Goal: Information Seeking & Learning: Understand process/instructions

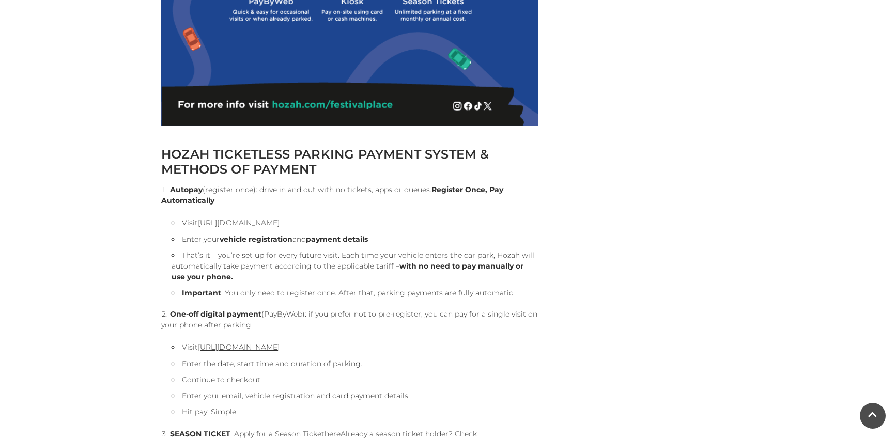
scroll to position [981, 0]
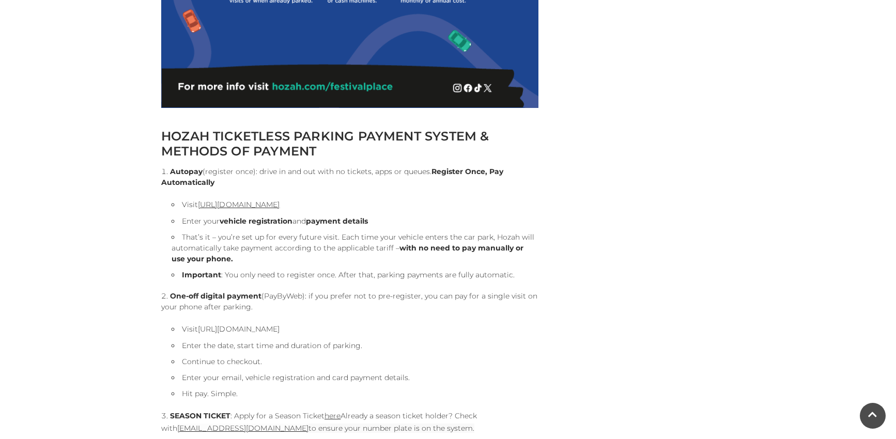
click at [275, 325] on link "[URL][DOMAIN_NAME]" at bounding box center [239, 328] width 82 height 9
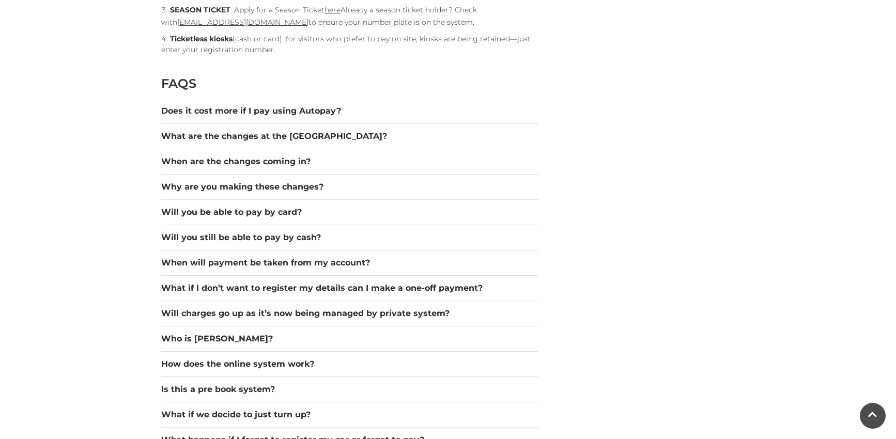
scroll to position [1395, 0]
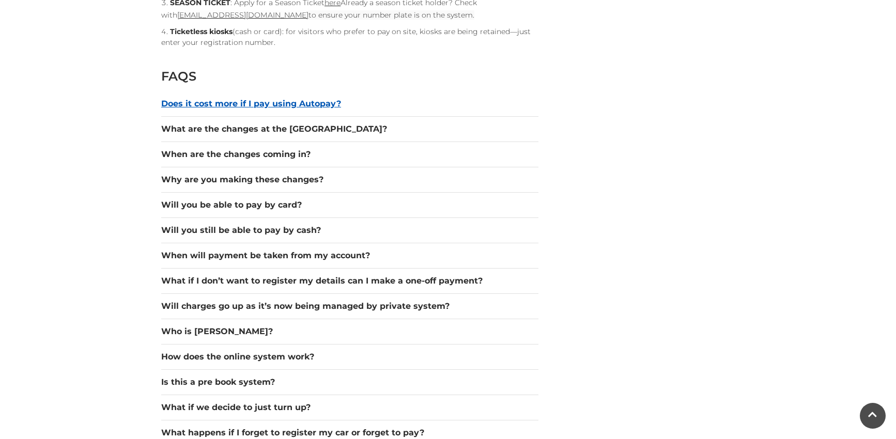
click at [247, 101] on button "Does it cost more if I pay using Autopay?" at bounding box center [349, 104] width 377 height 12
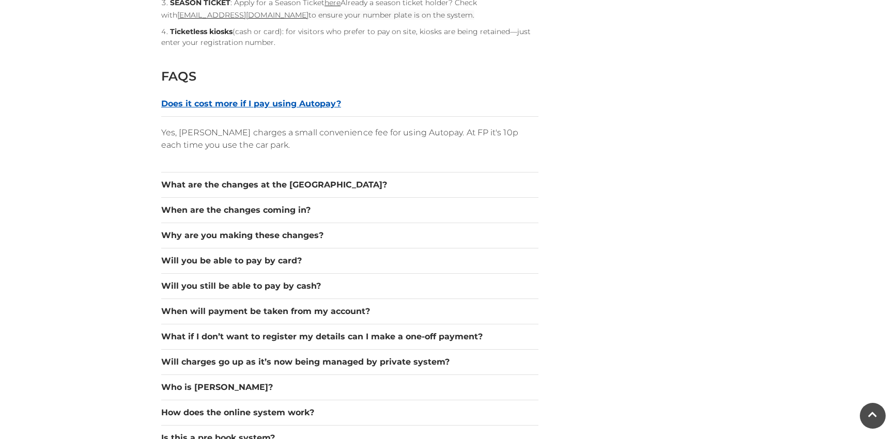
click at [247, 101] on button "Does it cost more if I pay using Autopay?" at bounding box center [349, 104] width 377 height 12
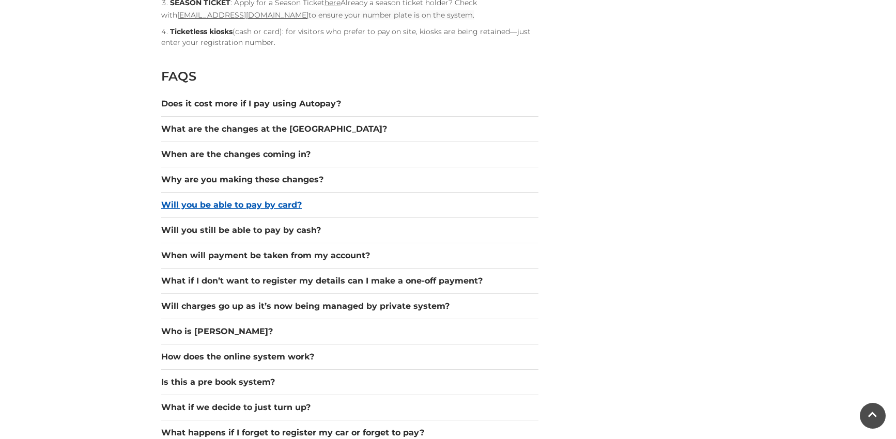
click at [214, 205] on button "Will you be able to pay by card?" at bounding box center [349, 205] width 377 height 12
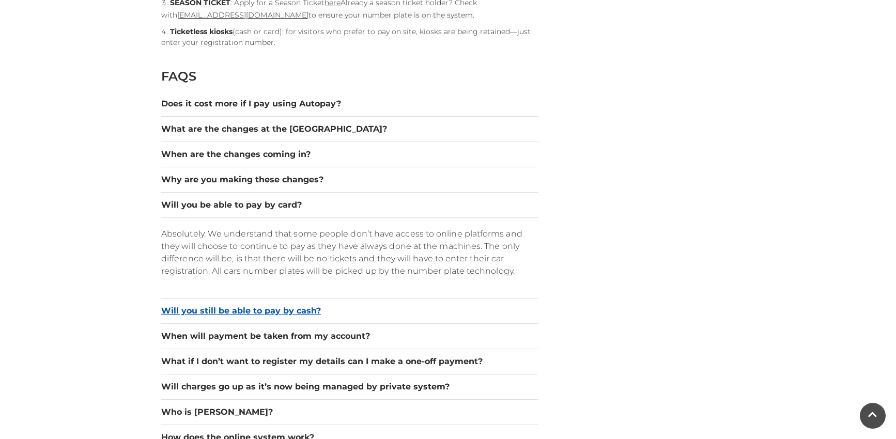
click at [274, 314] on button "Will you still be able to pay by cash?" at bounding box center [349, 311] width 377 height 12
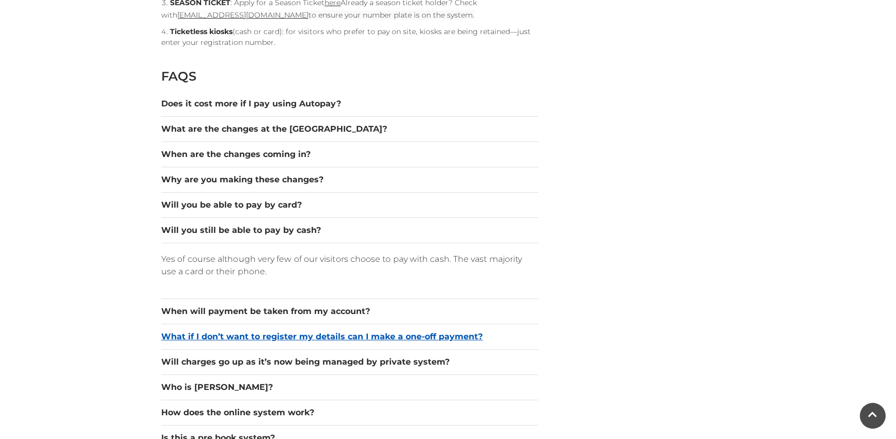
click at [351, 336] on button "What if I don’t want to register my details can I make a one-off payment?" at bounding box center [349, 337] width 377 height 12
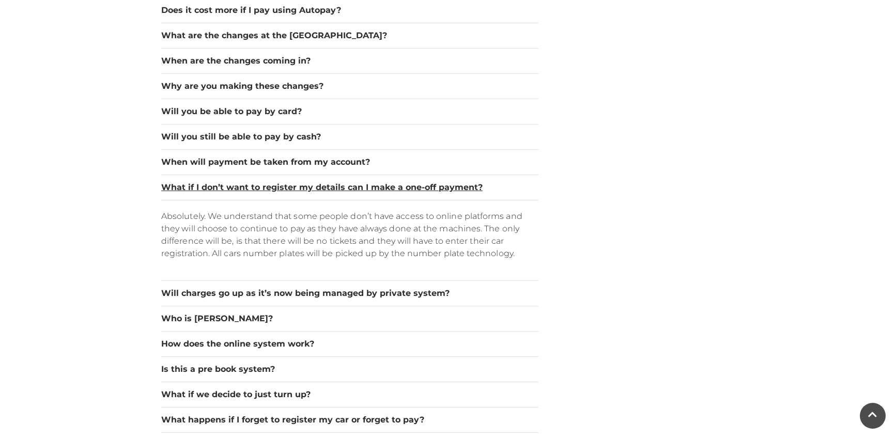
scroll to position [1498, 0]
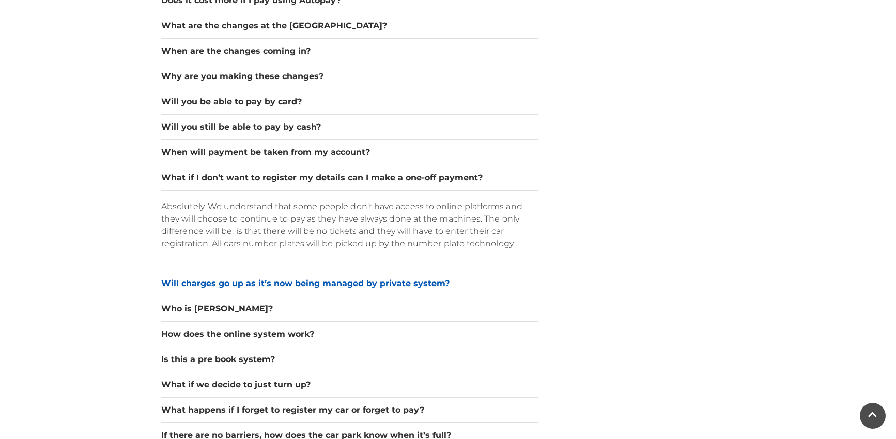
click at [186, 286] on button "Will charges go up as it’s now being managed by private system?" at bounding box center [349, 283] width 377 height 12
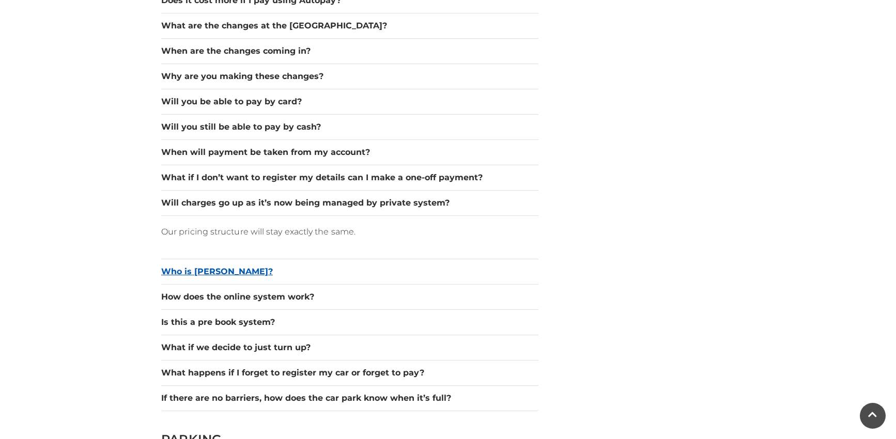
click at [168, 277] on button "Who is [PERSON_NAME]?" at bounding box center [349, 272] width 377 height 12
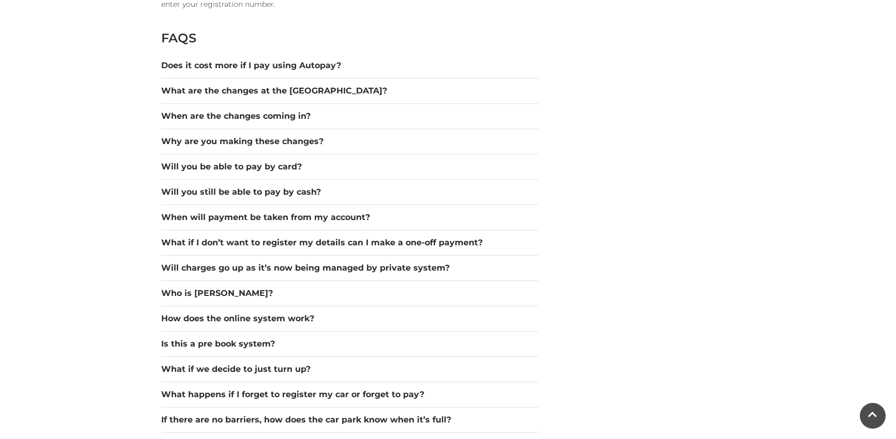
scroll to position [1498, 0]
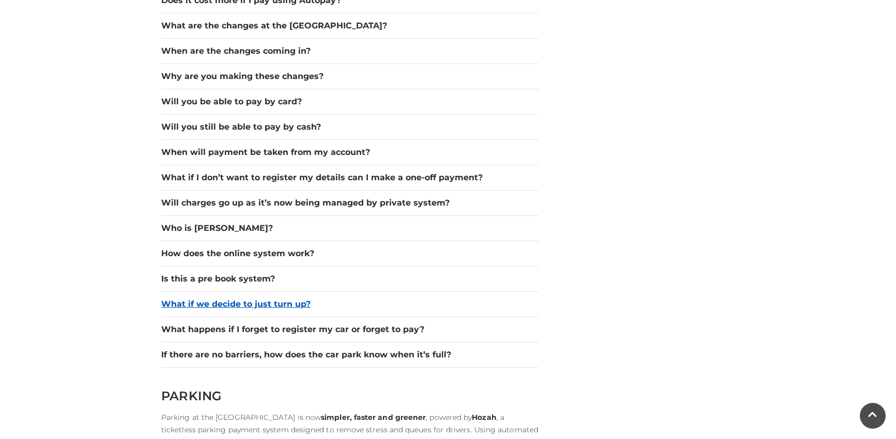
click at [278, 309] on button "What if we decide to just turn up?" at bounding box center [349, 304] width 377 height 12
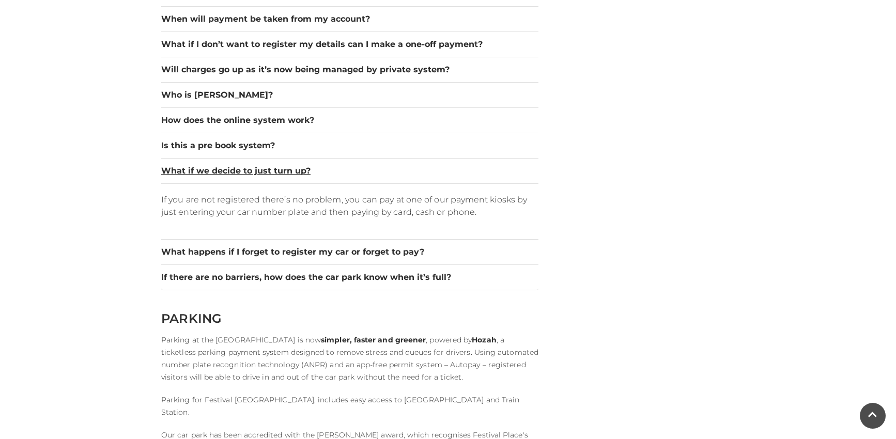
scroll to position [1653, 0]
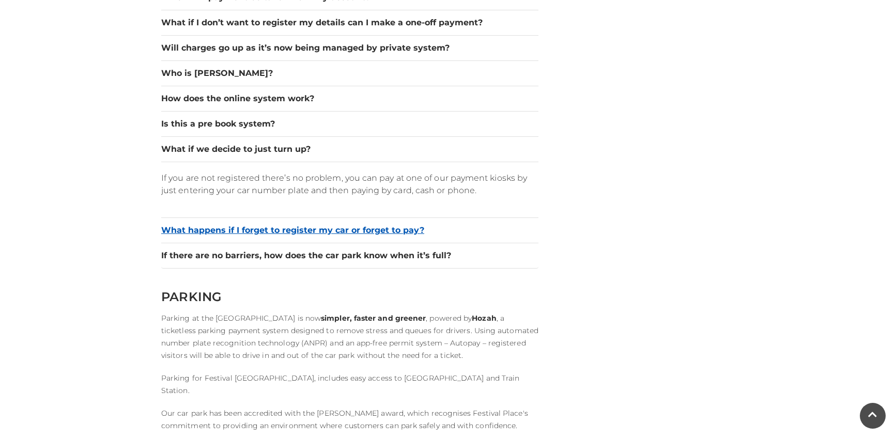
click at [411, 232] on button "What happens if I forget to register my car or forget to pay?" at bounding box center [349, 230] width 377 height 12
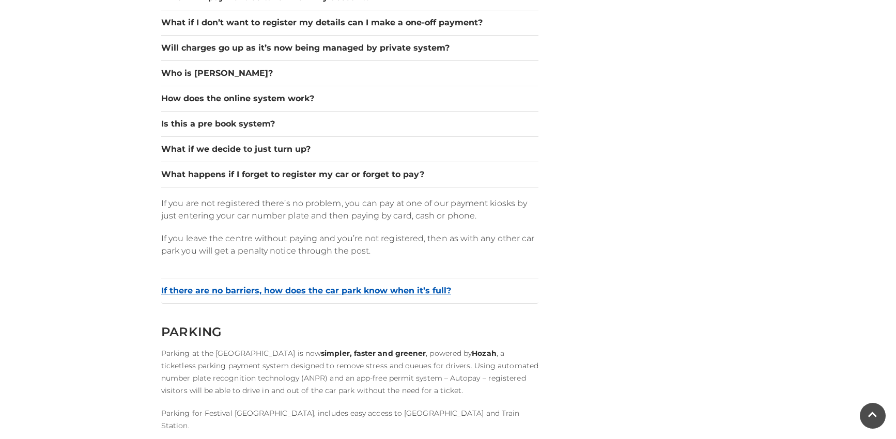
click at [440, 289] on button "If there are no barriers, how does the car park know when it’s full?" at bounding box center [349, 291] width 377 height 12
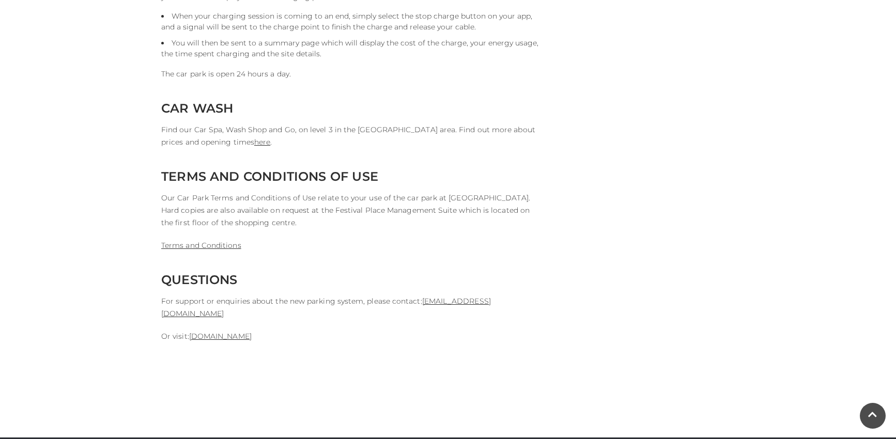
scroll to position [2635, 0]
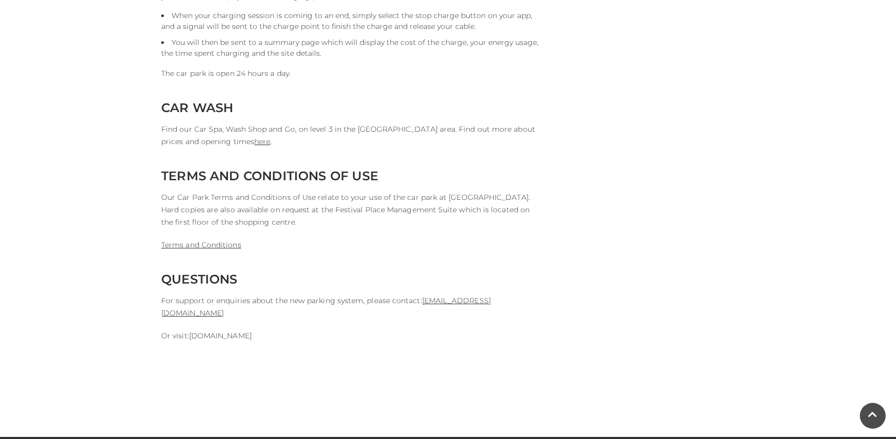
click at [232, 331] on link "[DOMAIN_NAME]" at bounding box center [220, 335] width 63 height 9
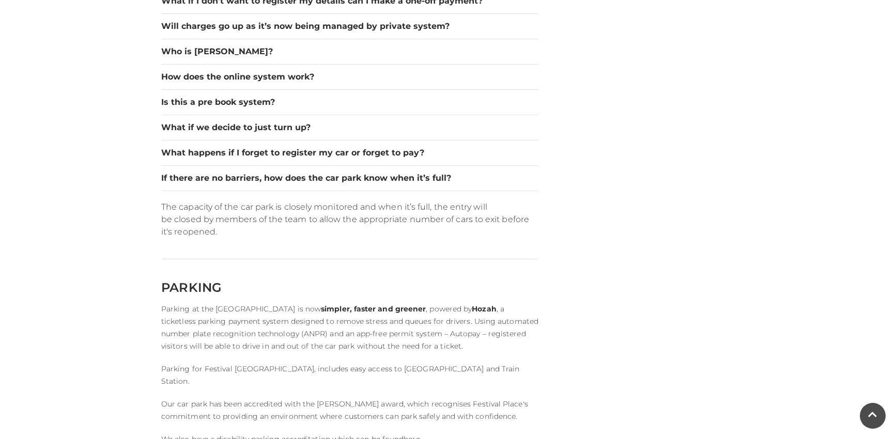
scroll to position [1653, 0]
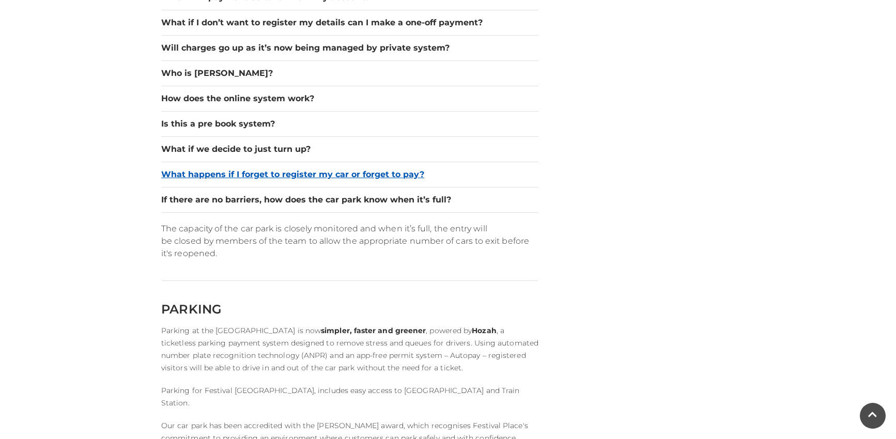
click at [201, 175] on button "What happens if I forget to register my car or forget to pay?" at bounding box center [349, 174] width 377 height 12
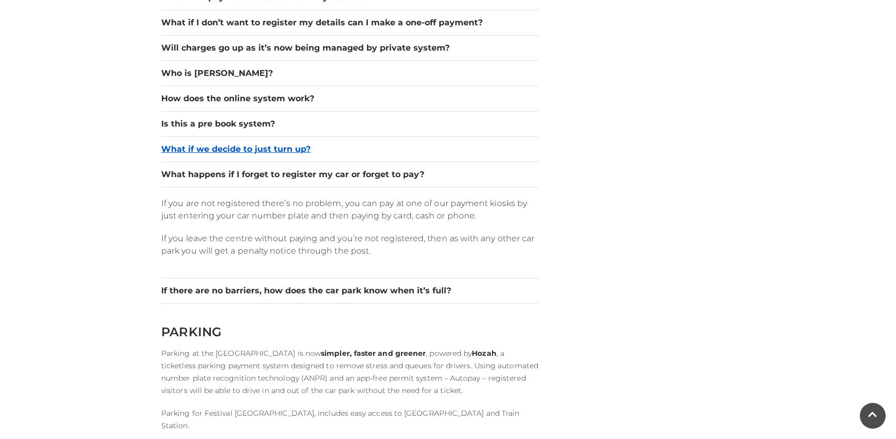
click at [176, 147] on button "What if we decide to just turn up?" at bounding box center [349, 149] width 377 height 12
